Goal: Task Accomplishment & Management: Use online tool/utility

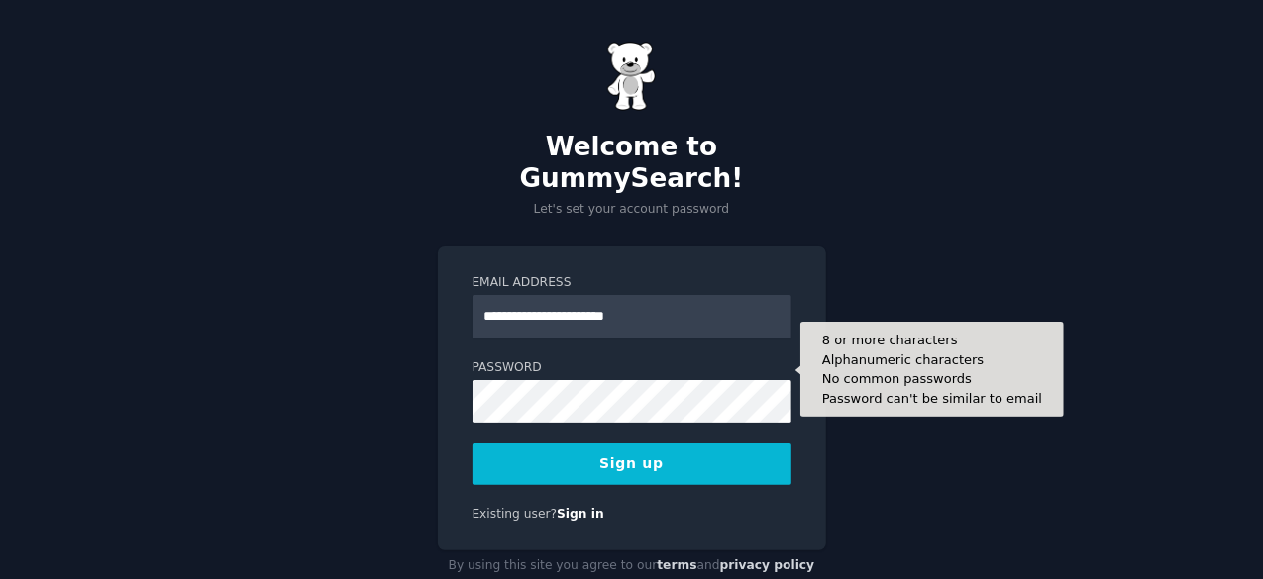
type input "**********"
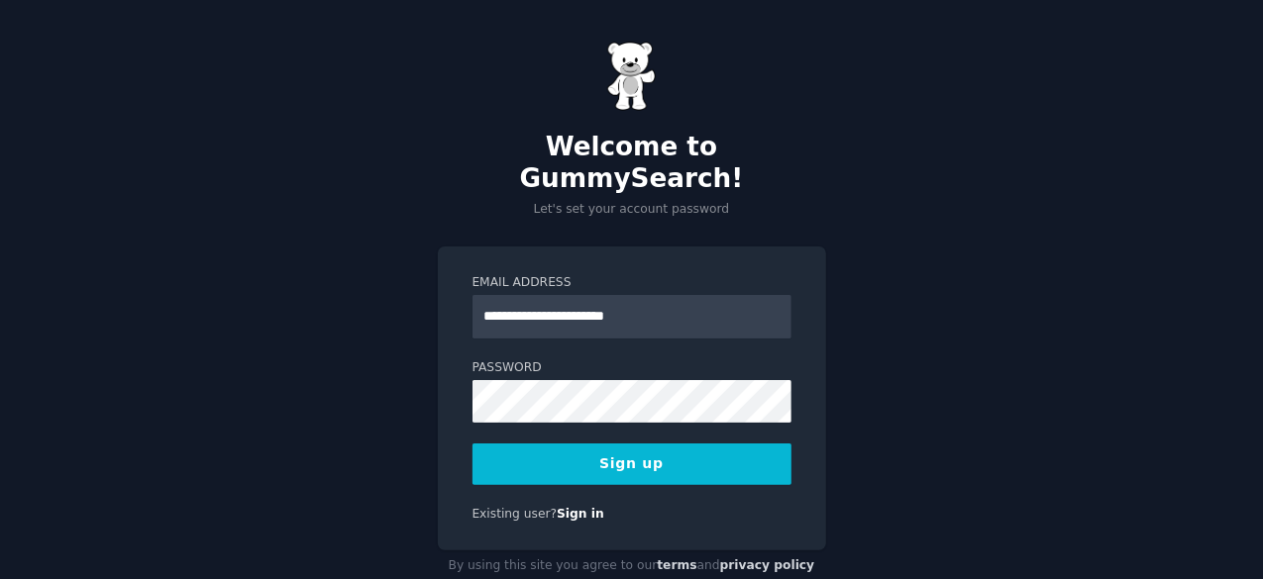
click at [516, 444] on button "Sign up" at bounding box center [631, 465] width 319 height 42
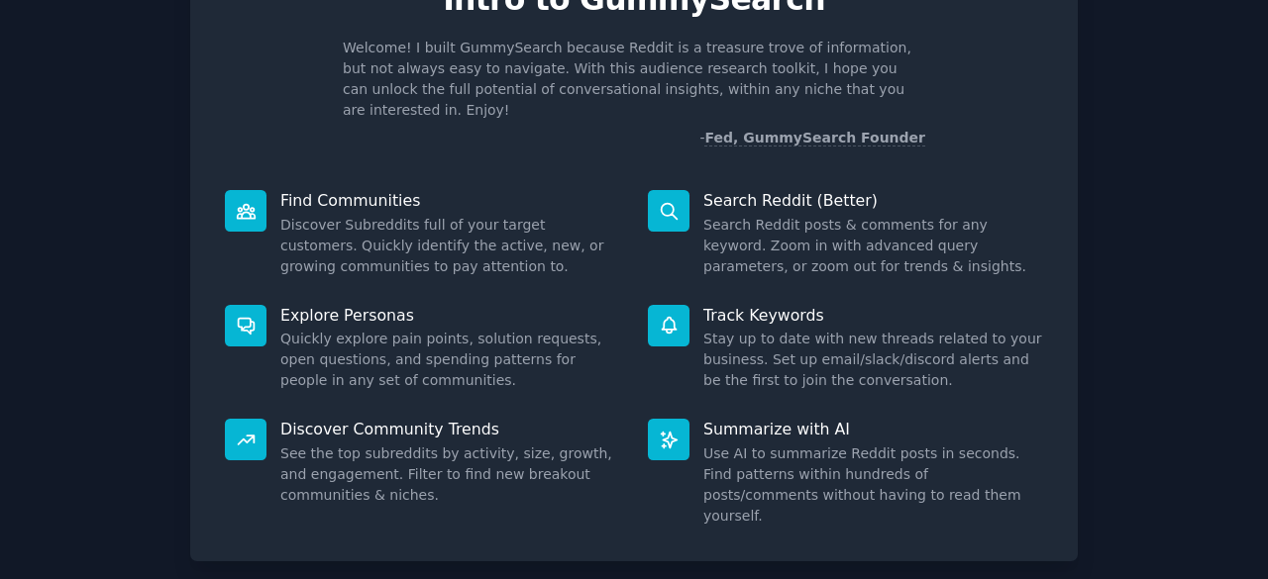
scroll to position [194, 0]
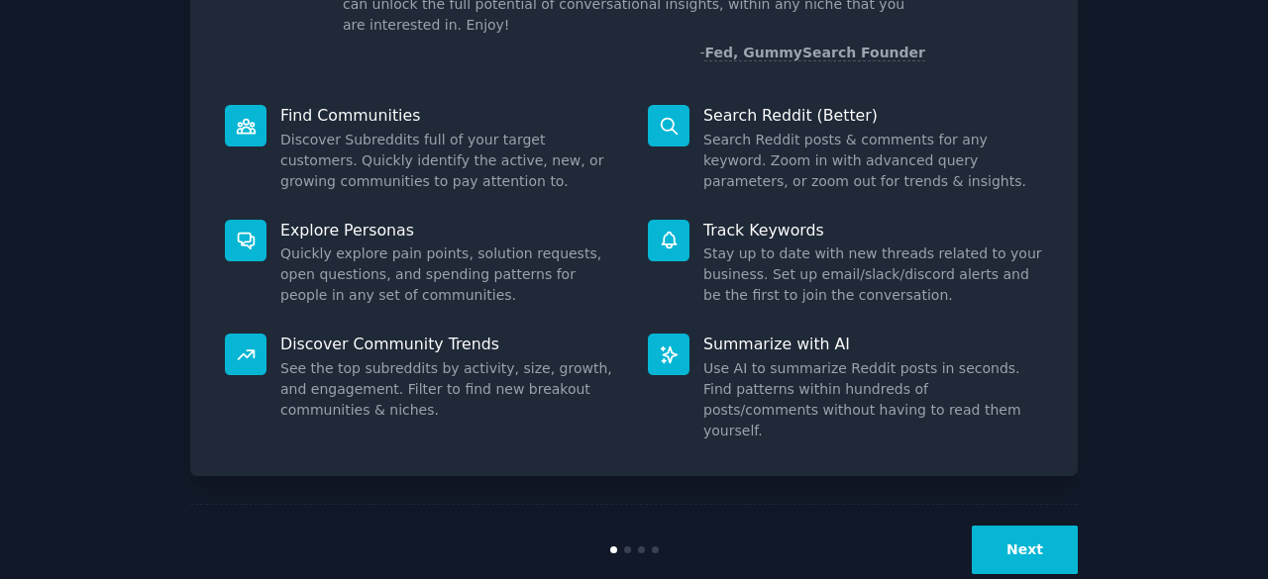
click at [1021, 526] on button "Next" at bounding box center [1025, 550] width 106 height 49
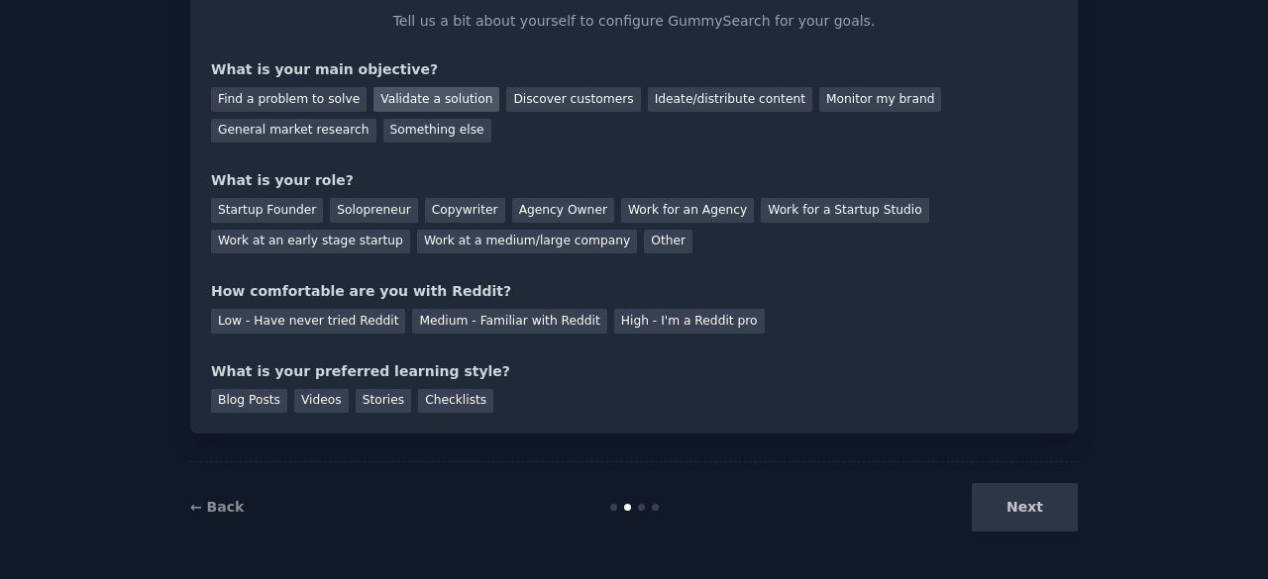
click at [407, 98] on div "Validate a solution" at bounding box center [436, 99] width 126 height 25
click at [560, 92] on div "Discover customers" at bounding box center [573, 99] width 134 height 25
click at [431, 91] on div "Validate a solution" at bounding box center [436, 99] width 126 height 25
click at [293, 208] on div "Startup Founder" at bounding box center [267, 210] width 112 height 25
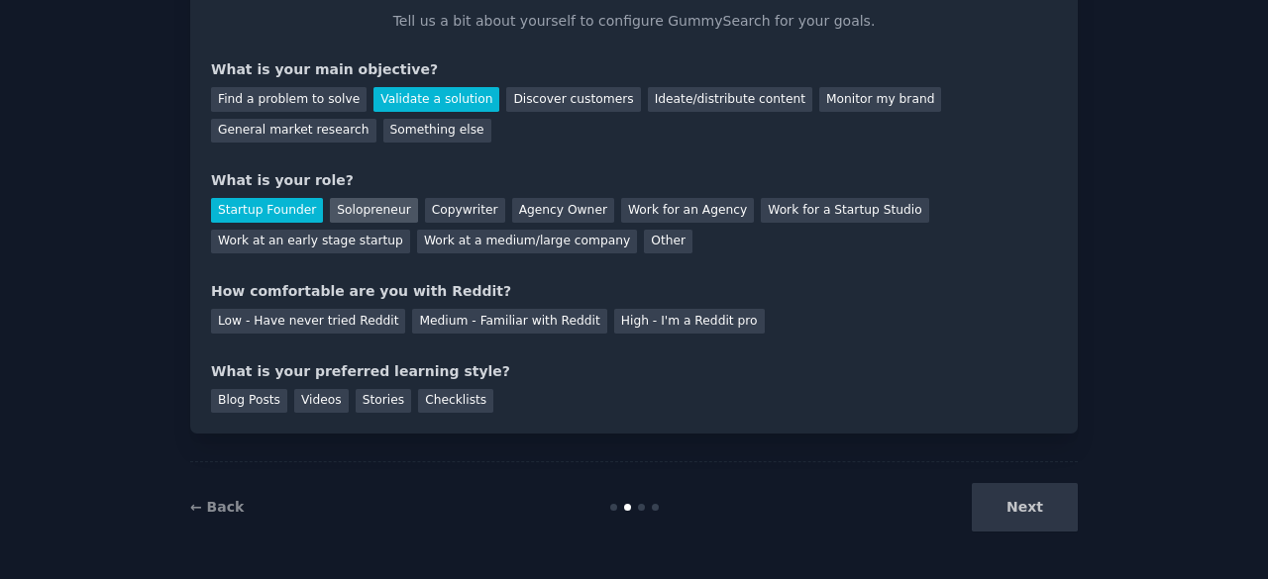
click at [330, 207] on div "Solopreneur" at bounding box center [373, 210] width 87 height 25
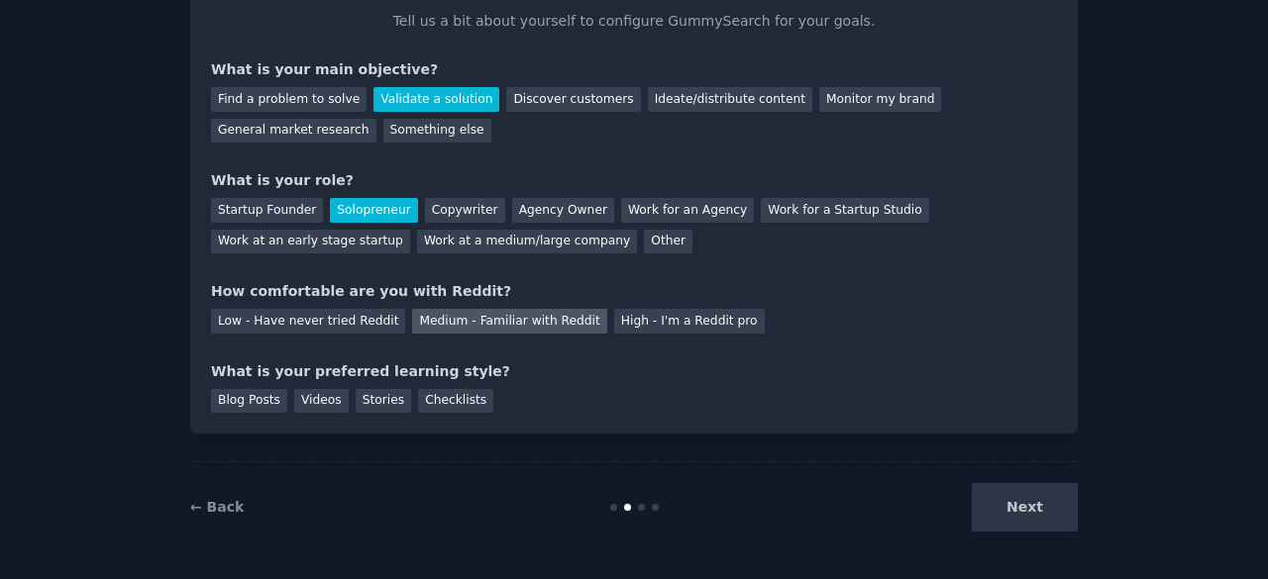
click at [438, 323] on div "Medium - Familiar with Reddit" at bounding box center [509, 321] width 194 height 25
click at [312, 402] on div "Videos" at bounding box center [321, 401] width 54 height 25
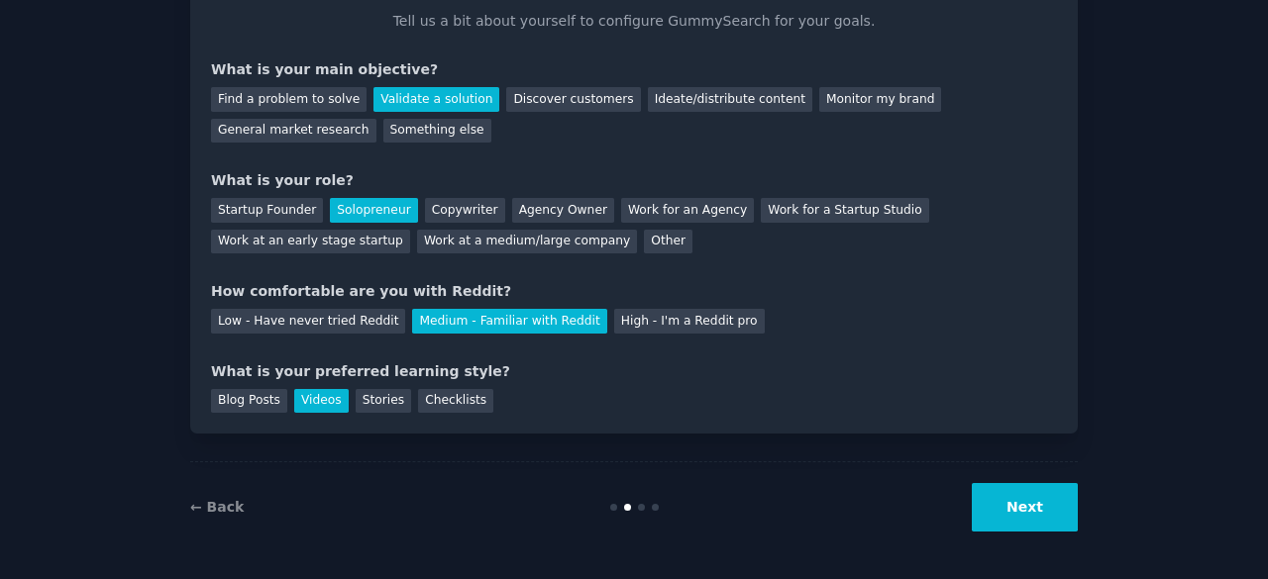
click at [1024, 527] on button "Next" at bounding box center [1025, 507] width 106 height 49
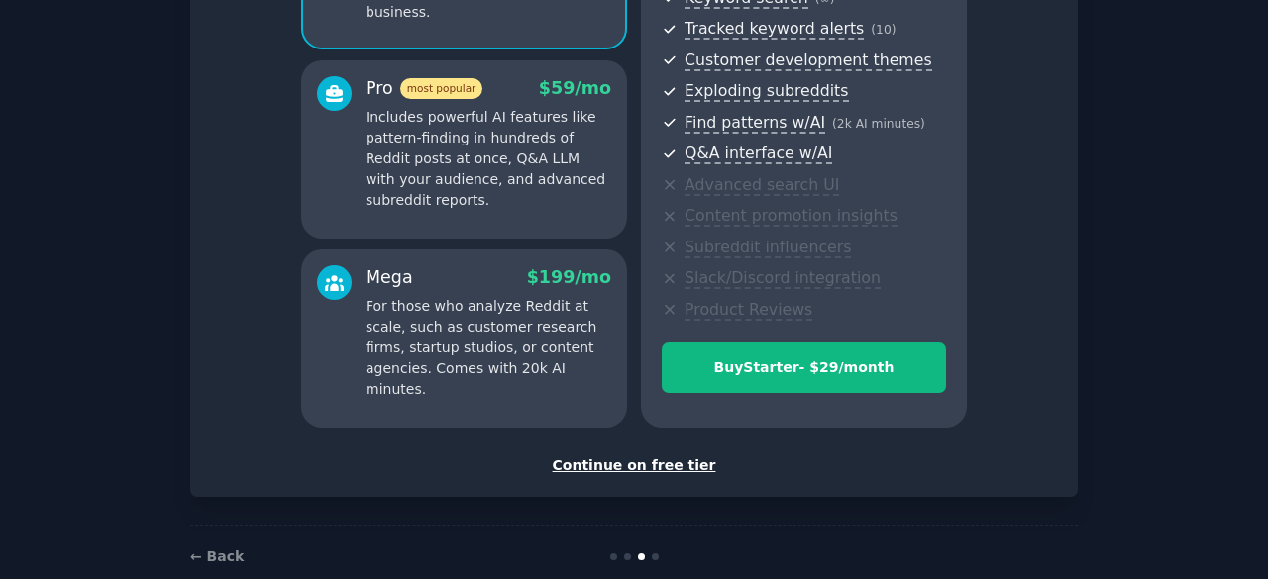
scroll to position [341, 0]
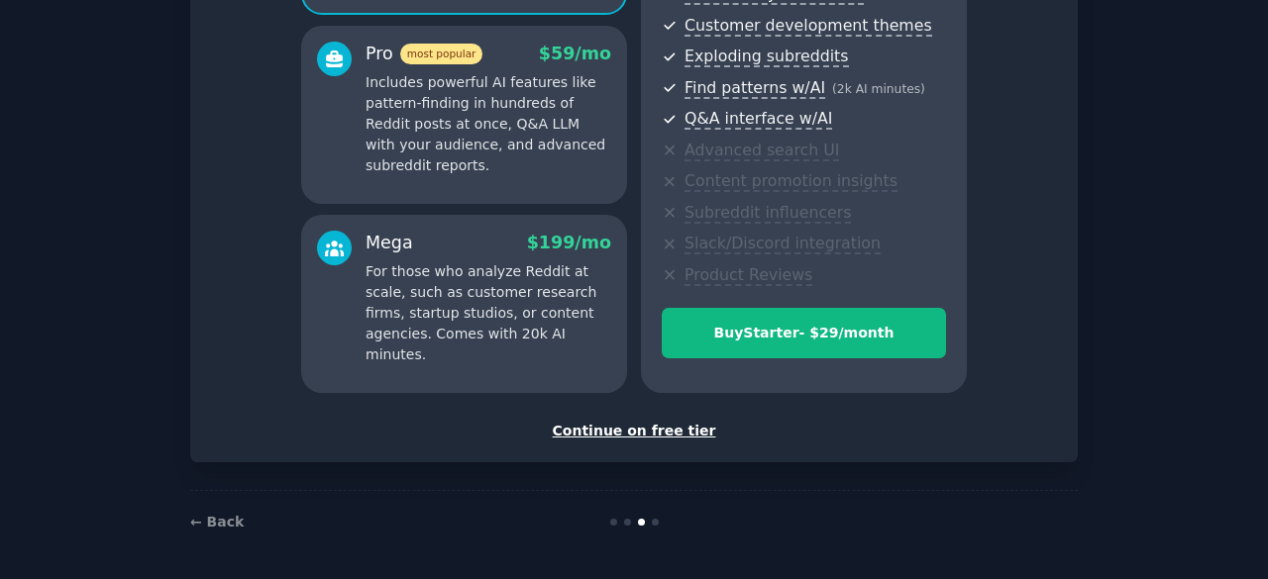
click at [649, 435] on div "Continue on free tier" at bounding box center [634, 431] width 846 height 21
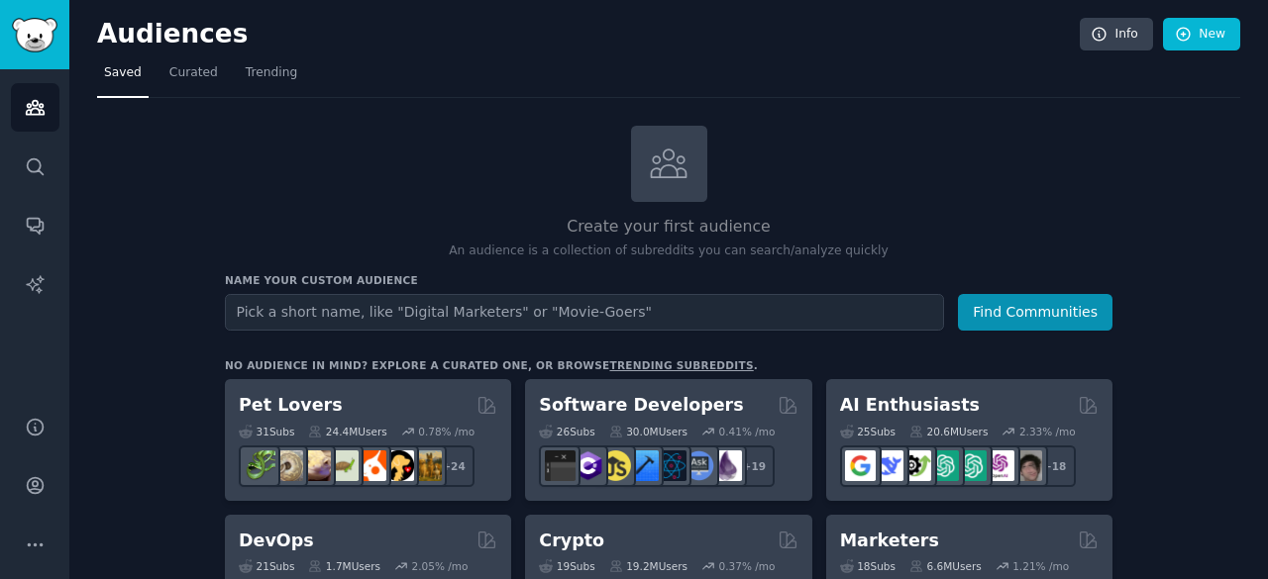
type input "b"
type input "craft beer drinkers"
click at [958, 294] on button "Find Communities" at bounding box center [1035, 312] width 155 height 37
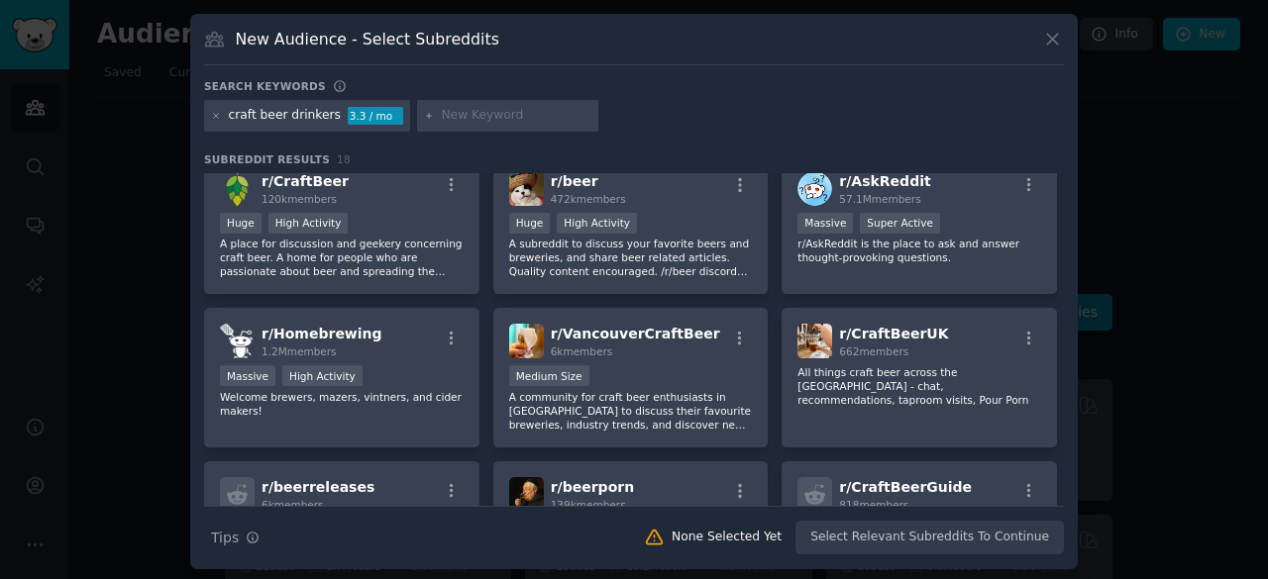
scroll to position [15, 0]
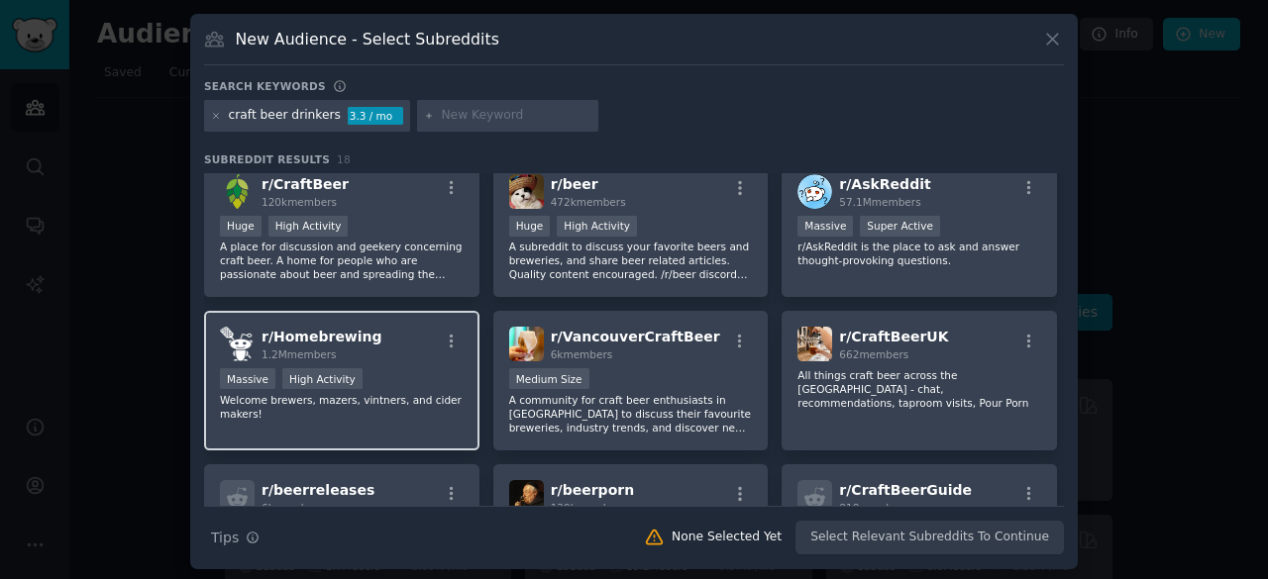
click at [372, 344] on div "r/ Homebrewing 1.2M members" at bounding box center [342, 344] width 244 height 35
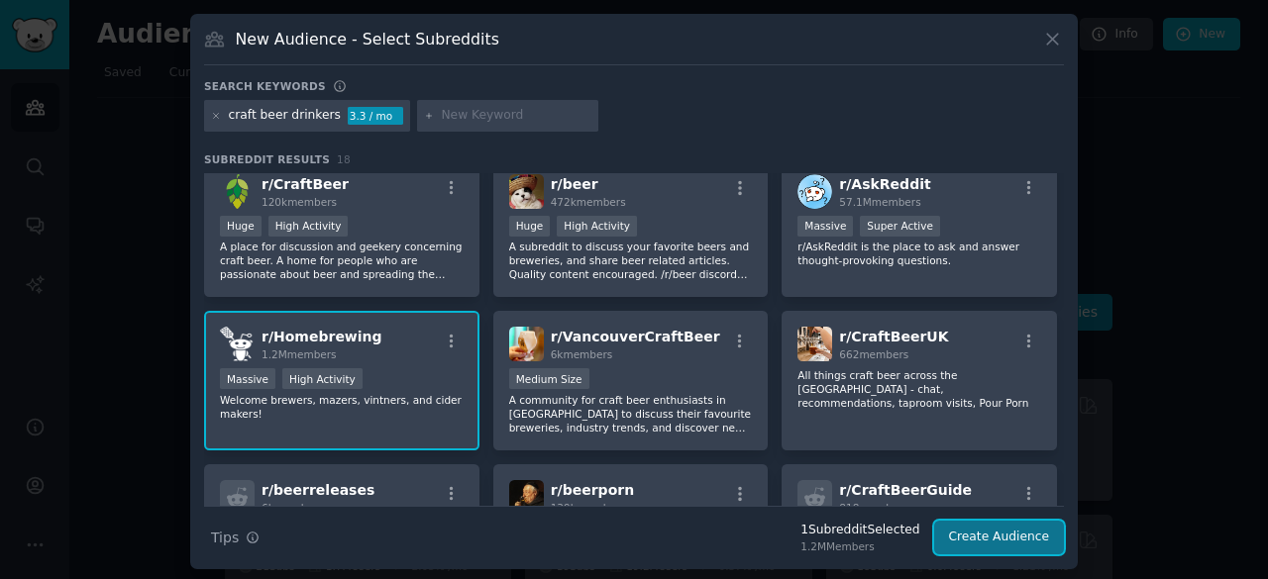
click at [981, 539] on button "Create Audience" at bounding box center [999, 538] width 131 height 34
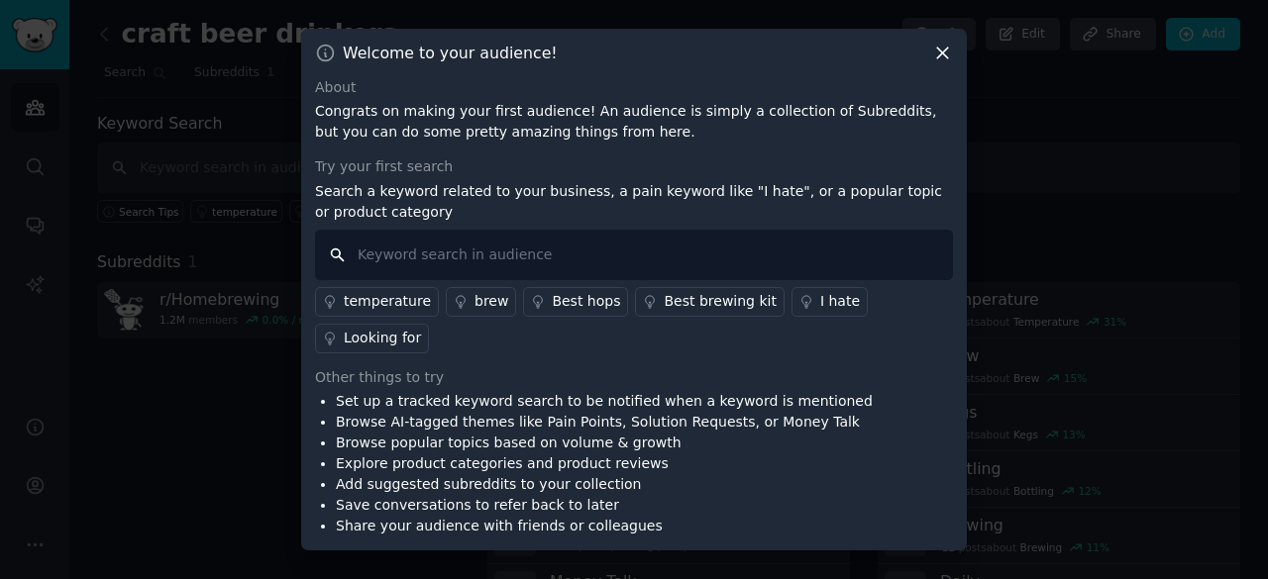
click at [525, 275] on input "text" at bounding box center [634, 255] width 638 height 51
type input "opener"
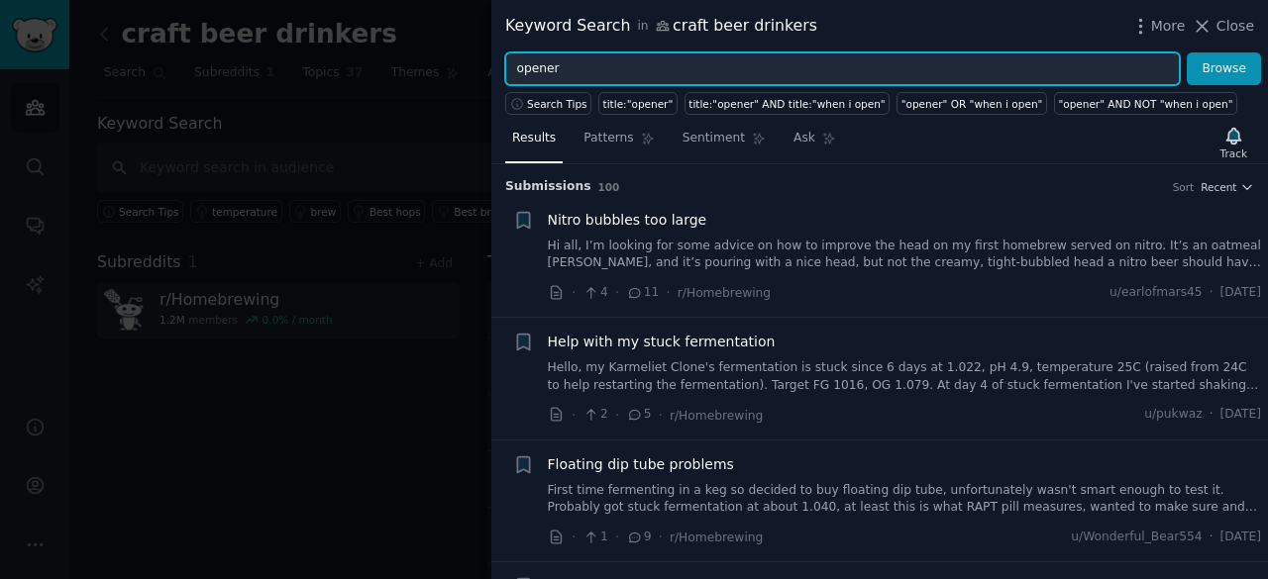
click at [562, 64] on input "opener" at bounding box center [842, 69] width 675 height 34
type input "o"
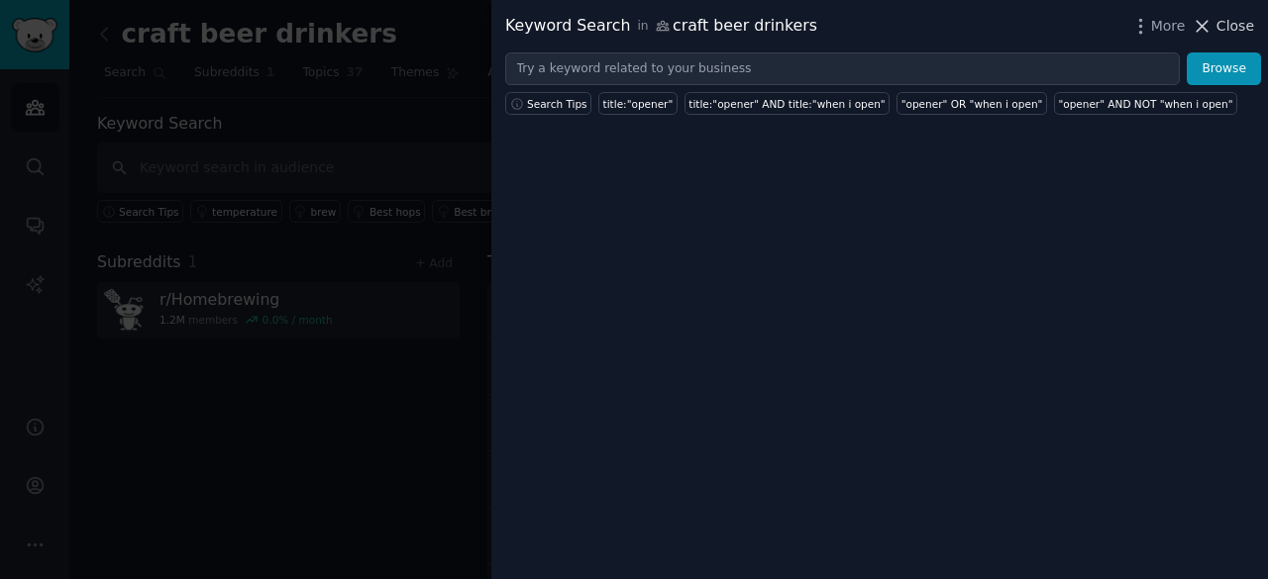
click at [1233, 25] on span "Close" at bounding box center [1235, 26] width 38 height 21
